Goal: Task Accomplishment & Management: Use online tool/utility

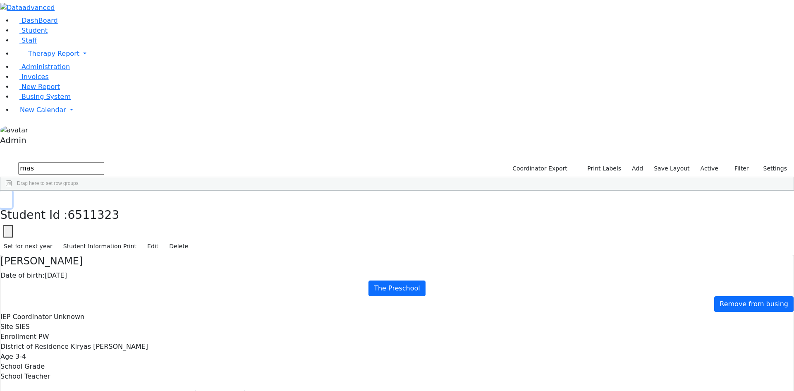
click at [12, 191] on button "button" at bounding box center [6, 199] width 12 height 17
click at [135, 227] on div "Burech" at bounding box center [101, 233] width 68 height 12
click at [195, 390] on button "Recommendation" at bounding box center [158, 398] width 72 height 17
checkbox input "true"
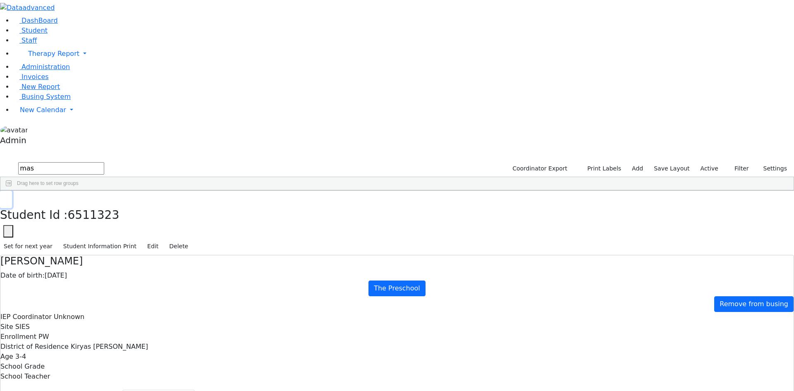
click at [12, 191] on button "button" at bounding box center [6, 199] width 12 height 17
click at [49, 114] on span "New Calendar" at bounding box center [43, 110] width 46 height 8
click at [43, 130] on span "Calendar" at bounding box center [33, 126] width 30 height 8
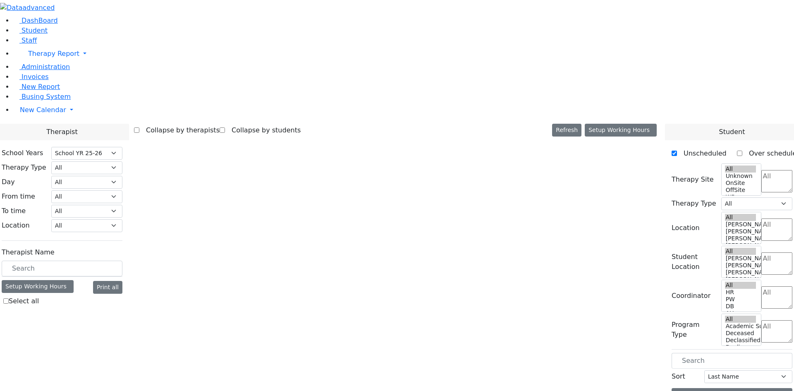
select select "212"
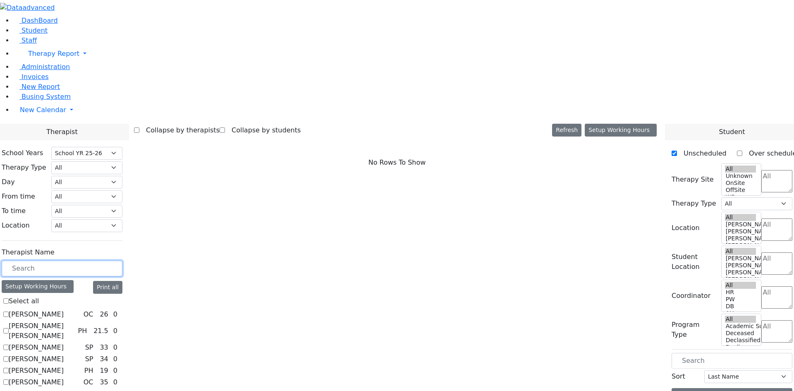
click at [122, 261] on input "text" at bounding box center [62, 269] width 121 height 16
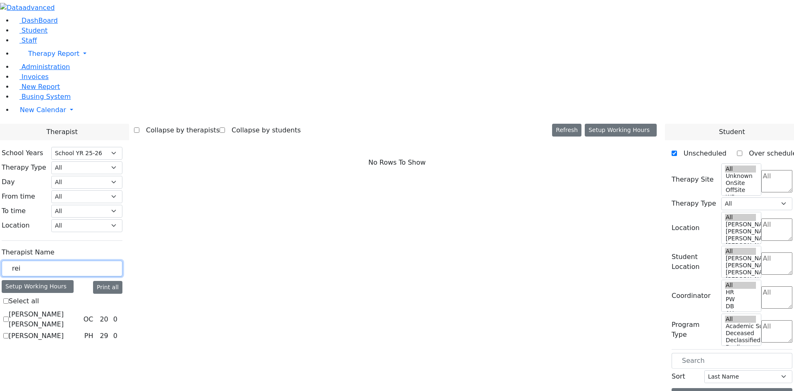
type input "rei"
click at [80, 309] on label "[PERSON_NAME] [PERSON_NAME]" at bounding box center [45, 319] width 72 height 20
click at [9, 316] on input "Reichmann M. Tovah" at bounding box center [5, 318] width 5 height 5
checkbox input "true"
select select "1"
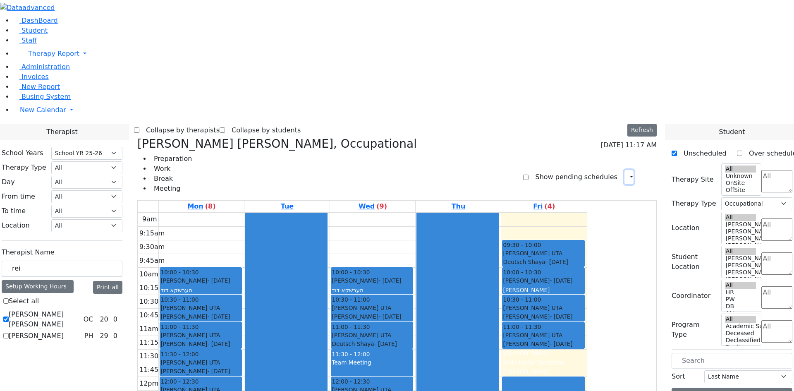
click at [627, 170] on button "button" at bounding box center [628, 177] width 9 height 14
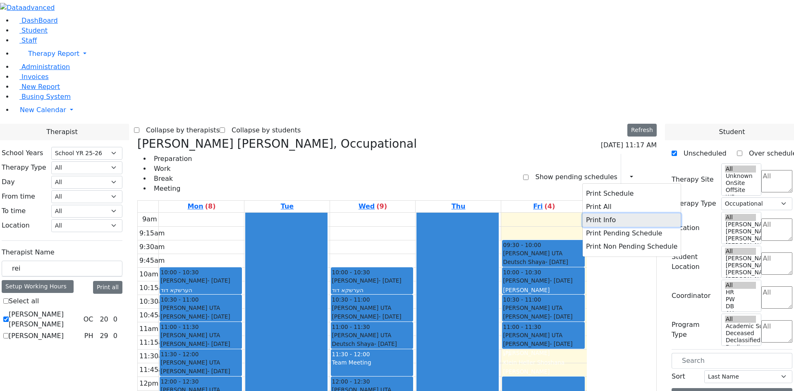
click at [584, 213] on button "Print Info" at bounding box center [632, 219] width 98 height 13
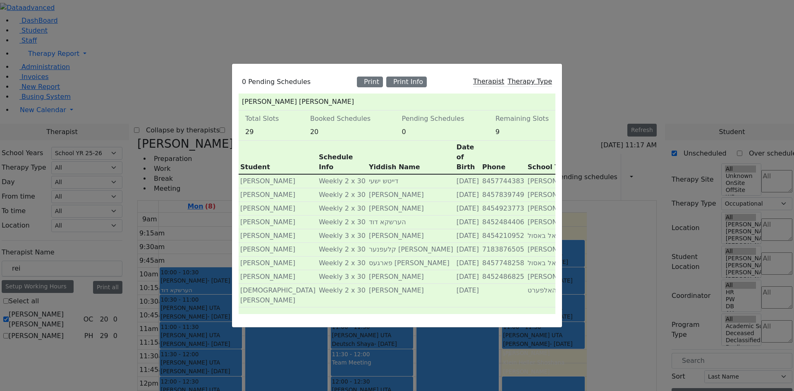
click at [566, 14] on div "0 Pending Schedules Print Print Info Therapist Therapy Type Reichmann M. Tovah …" at bounding box center [397, 195] width 794 height 391
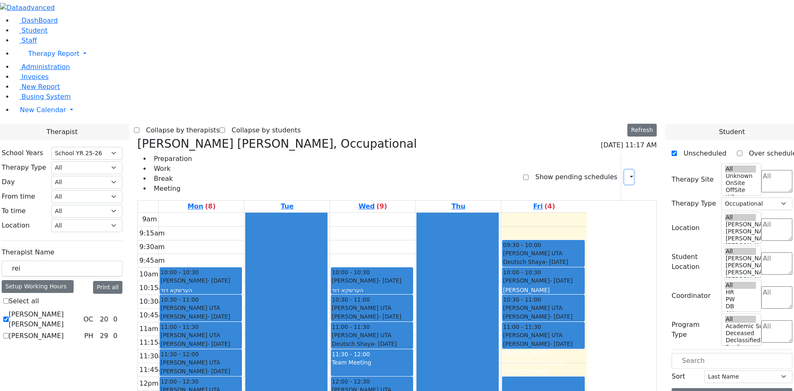
click at [624, 170] on button "button" at bounding box center [628, 177] width 9 height 14
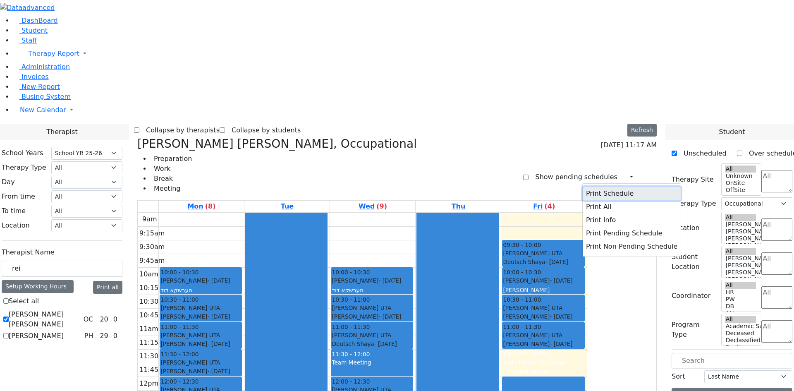
click at [606, 187] on button "Print Schedule" at bounding box center [632, 193] width 98 height 13
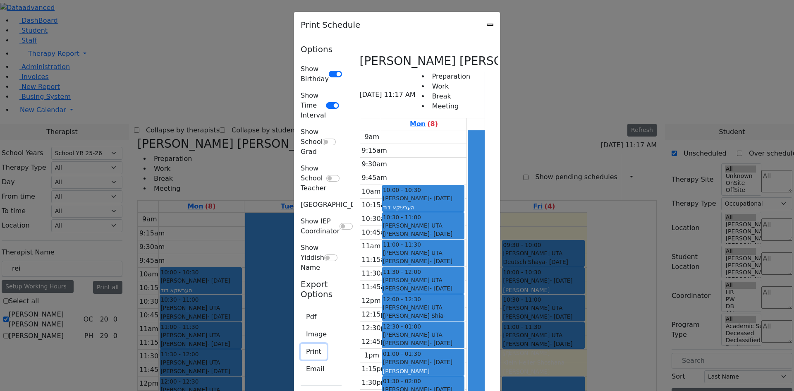
click at [301, 344] on button "Print" at bounding box center [314, 352] width 26 height 16
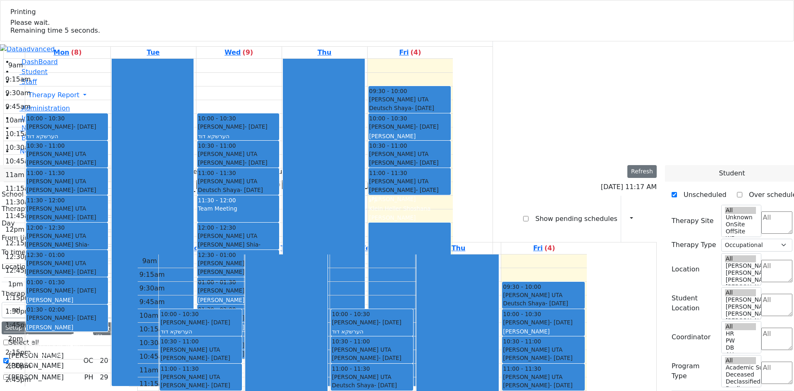
select select "212"
select select "1"
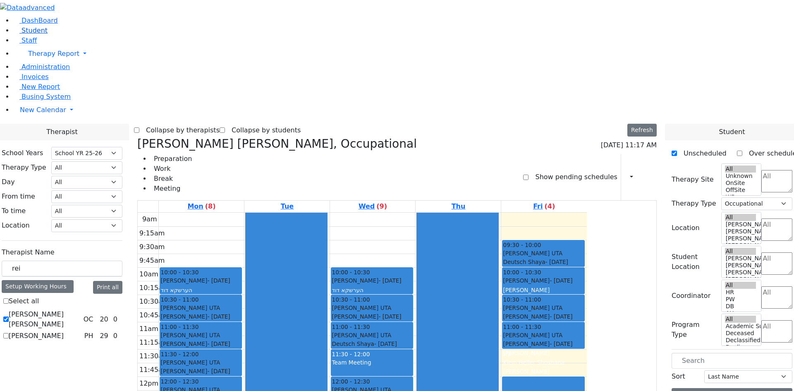
click at [25, 34] on span "Student" at bounding box center [35, 30] width 26 height 8
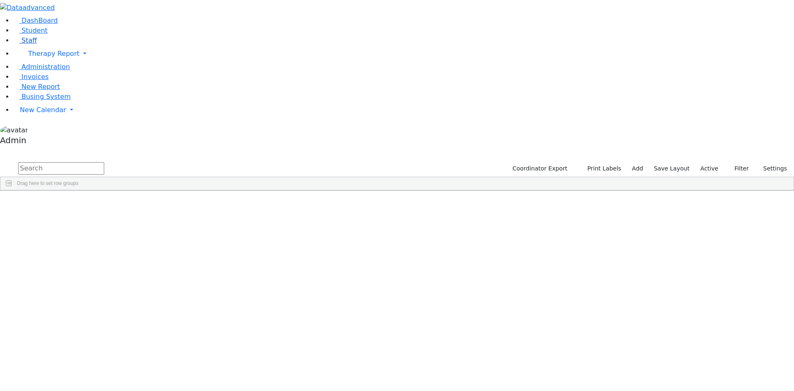
click at [30, 44] on span "Staff" at bounding box center [29, 40] width 15 height 8
click at [104, 162] on input "text" at bounding box center [61, 168] width 86 height 12
type input "reich"
click at [146, 227] on div "Occupational Therapist" at bounding box center [122, 233] width 48 height 12
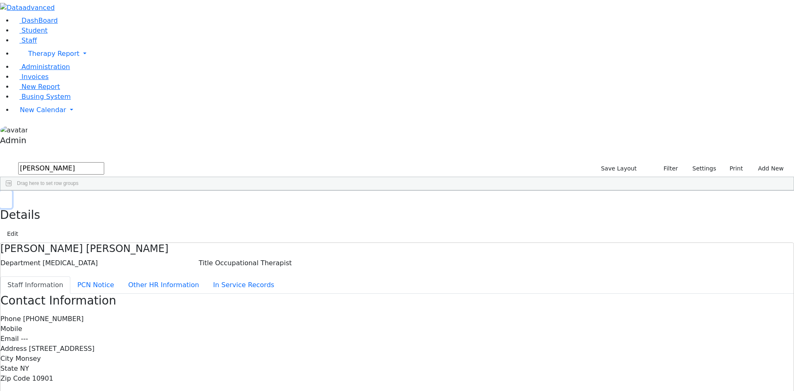
click at [12, 191] on button "button" at bounding box center [6, 199] width 12 height 17
click at [48, 34] on link "Student" at bounding box center [30, 30] width 34 height 8
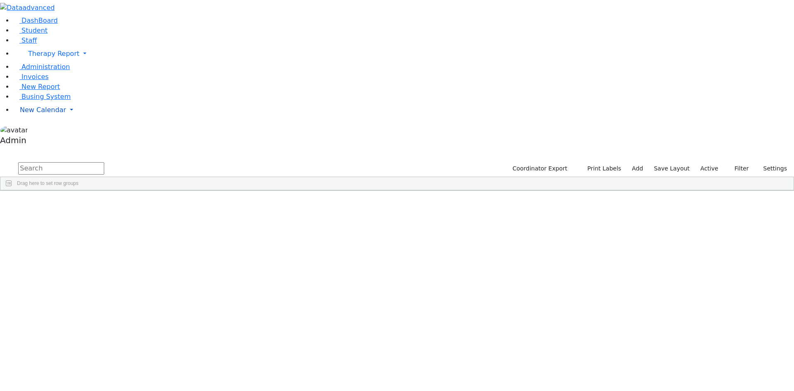
click at [34, 114] on span "New Calendar" at bounding box center [43, 110] width 46 height 8
click at [37, 130] on span "Calendar" at bounding box center [33, 126] width 30 height 8
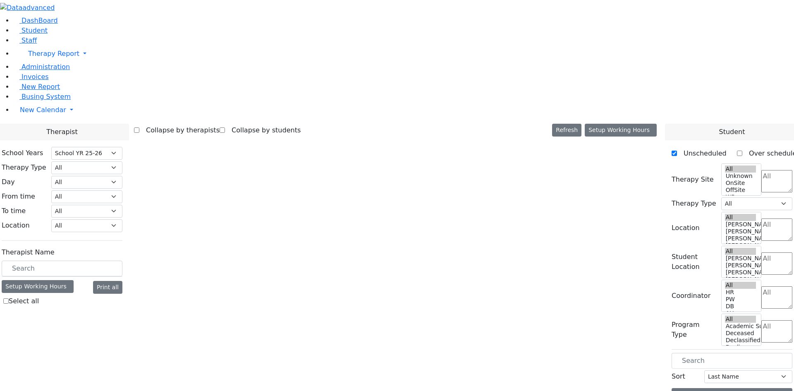
select select "212"
select select "1"
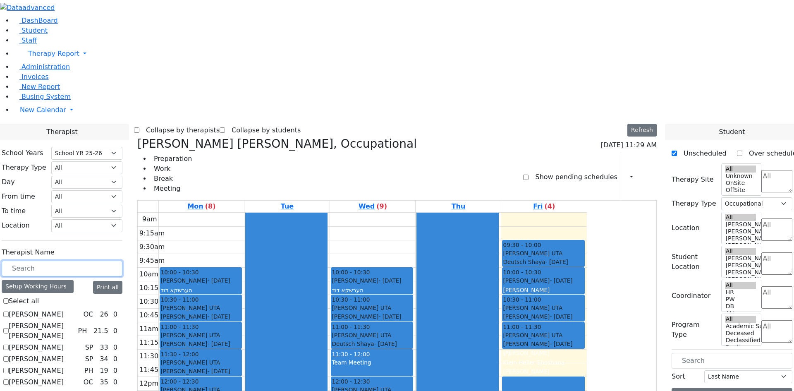
click at [122, 261] on input "text" at bounding box center [62, 269] width 121 height 16
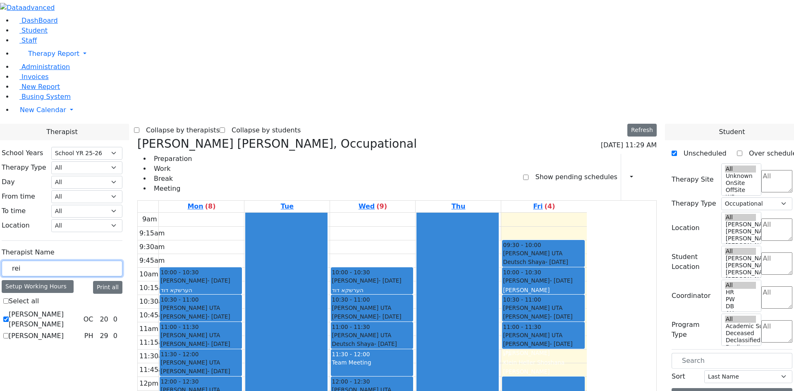
type input "rei"
click at [64, 331] on label "[PERSON_NAME]" at bounding box center [36, 336] width 55 height 10
click at [9, 333] on input "[PERSON_NAME]" at bounding box center [5, 335] width 5 height 5
checkbox input "true"
select select
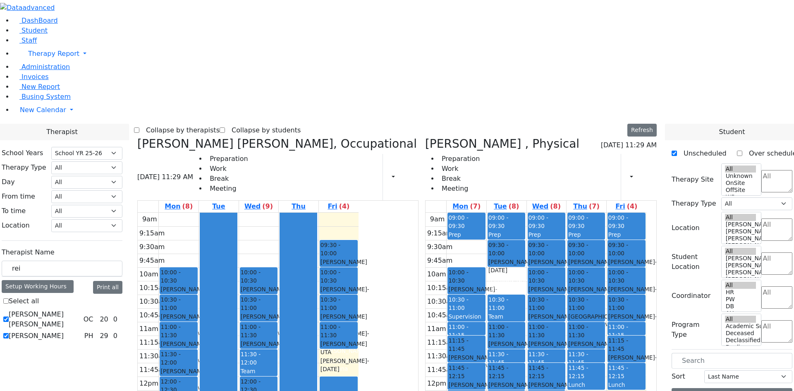
click at [80, 309] on label "[PERSON_NAME] [PERSON_NAME]" at bounding box center [45, 319] width 72 height 20
click at [9, 316] on input "[PERSON_NAME] [PERSON_NAME]" at bounding box center [5, 318] width 5 height 5
checkbox input "false"
select select "2"
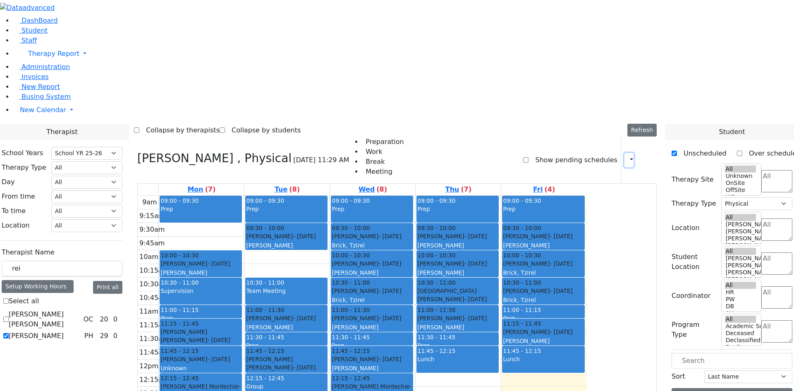
click at [624, 153] on button "button" at bounding box center [628, 160] width 9 height 14
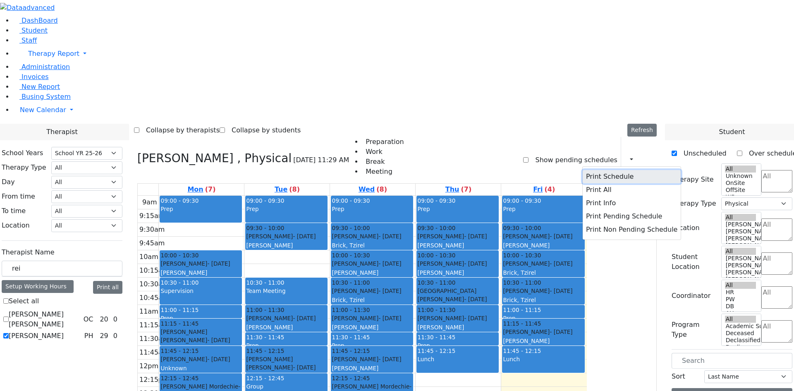
click at [608, 170] on button "Print Schedule" at bounding box center [632, 176] width 98 height 13
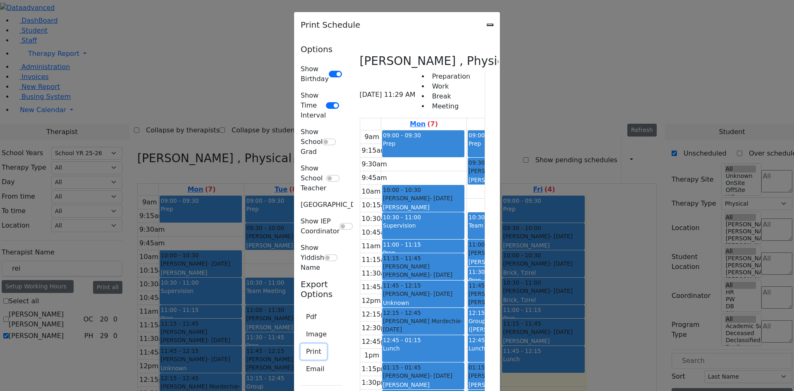
click at [301, 344] on button "Print" at bounding box center [314, 352] width 26 height 16
